Goal: Browse casually

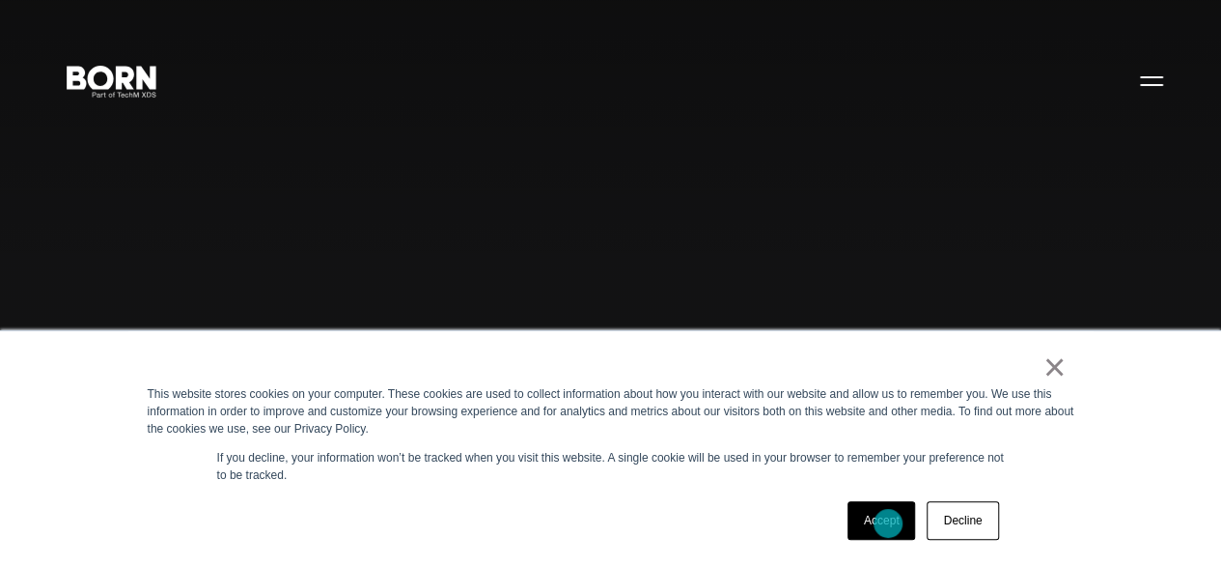
click at [888, 523] on link "Accept" at bounding box center [882, 520] width 69 height 39
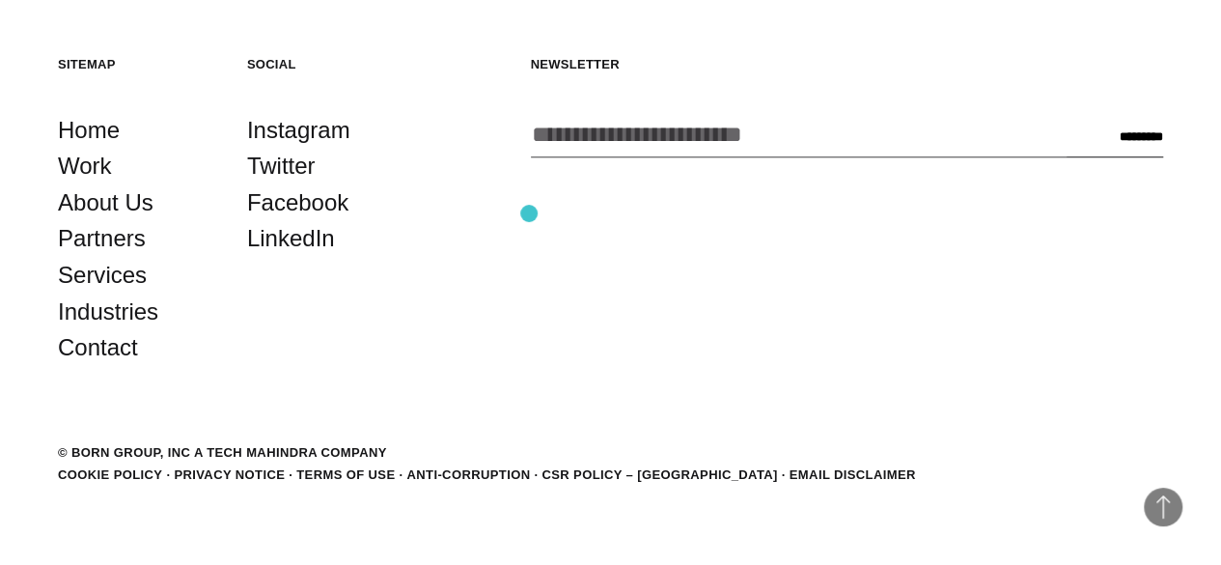
scroll to position [4404, 0]
click at [301, 257] on link "LinkedIn" at bounding box center [291, 238] width 88 height 37
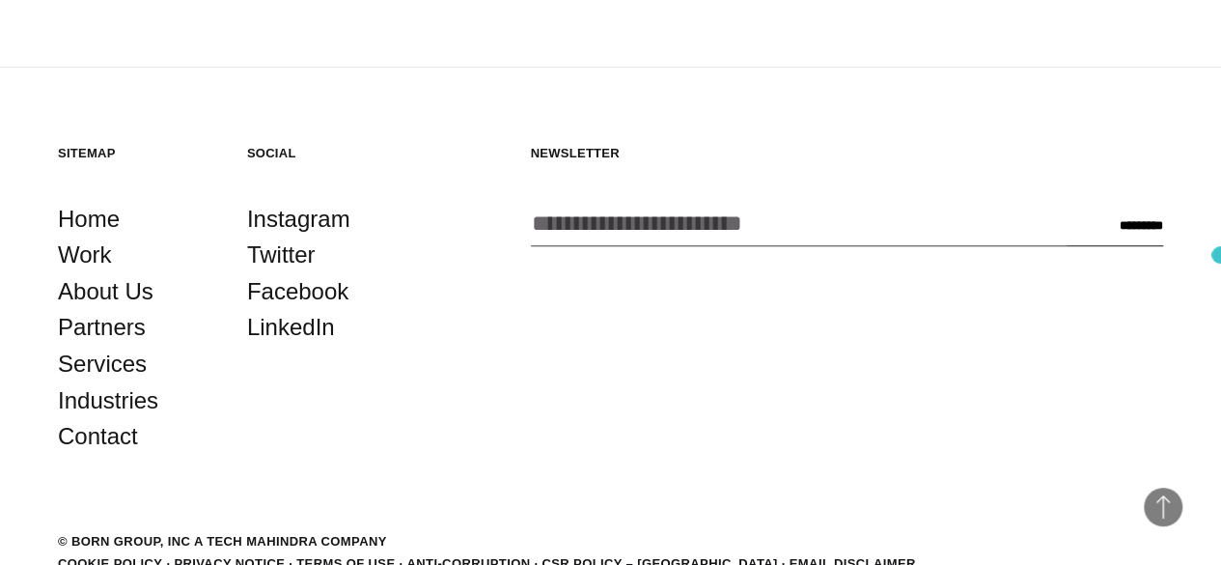
scroll to position [4404, 0]
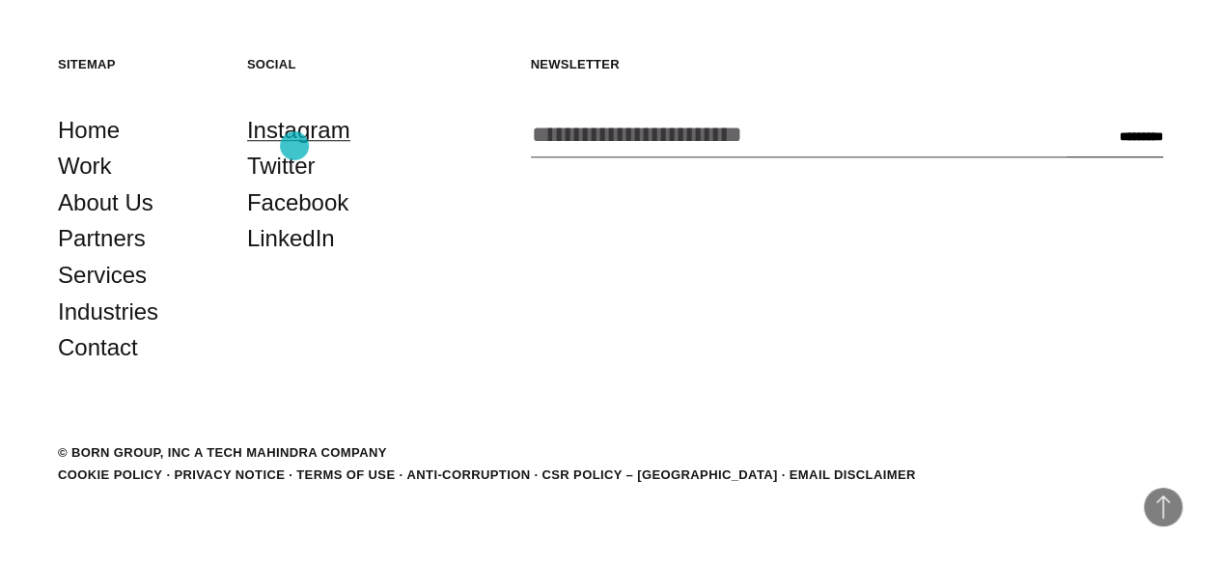
click at [294, 146] on link "Instagram" at bounding box center [298, 130] width 103 height 37
